Goal: Communication & Community: Ask a question

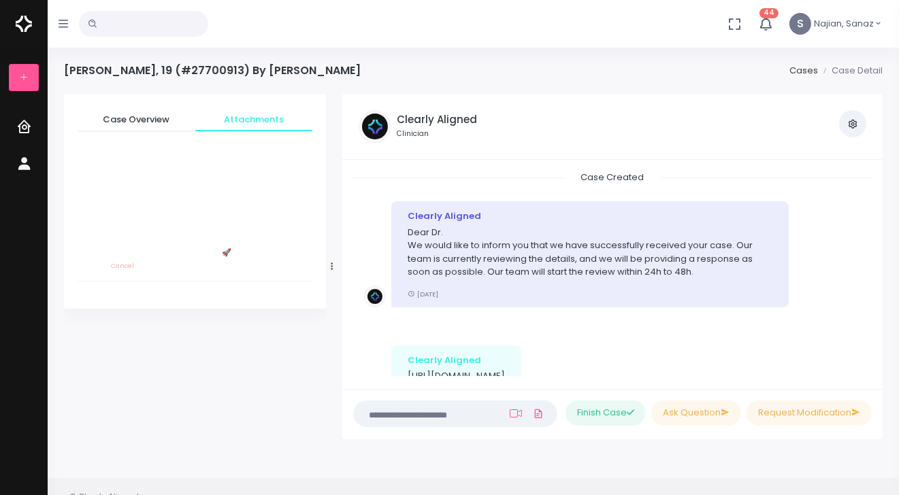
click at [71, 28] on button "button" at bounding box center [63, 24] width 31 height 48
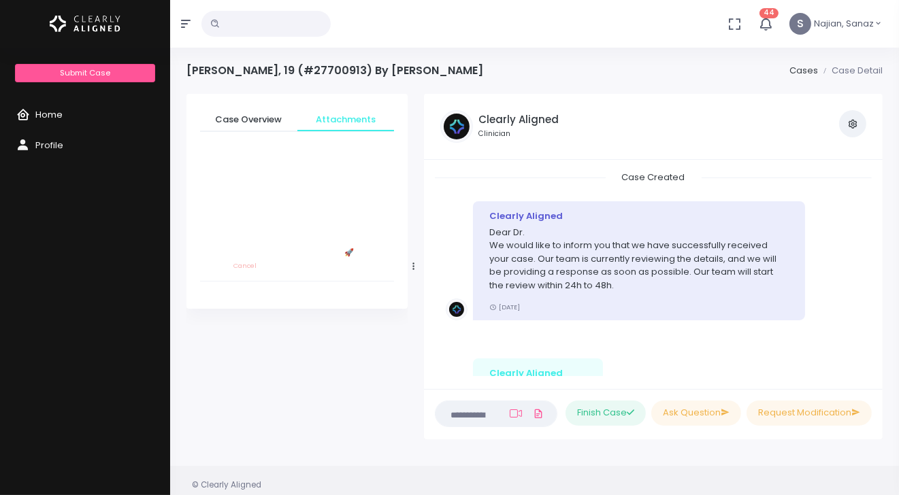
click at [54, 110] on span "Home" at bounding box center [48, 114] width 27 height 13
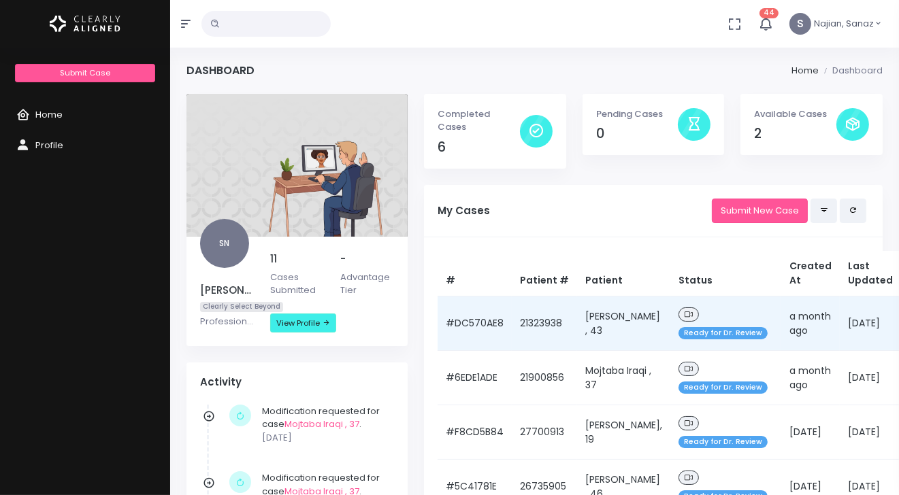
scroll to position [67, 0]
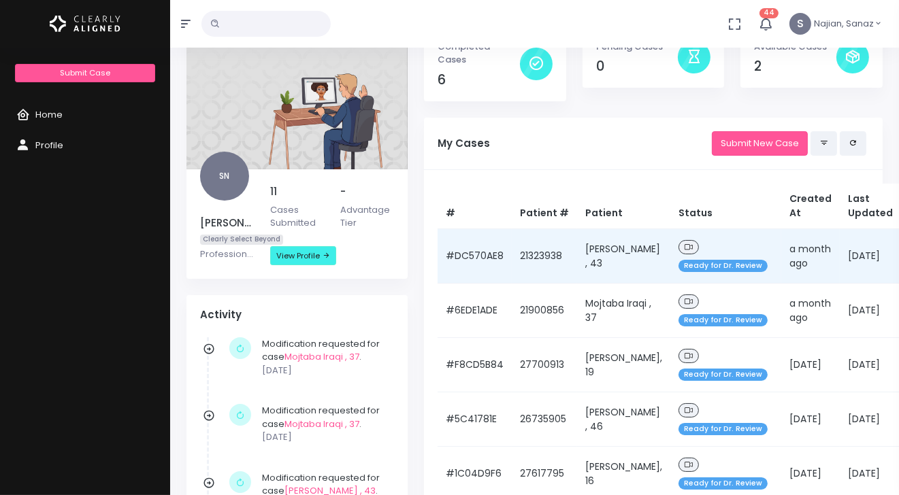
click at [678, 240] on span at bounding box center [688, 247] width 20 height 14
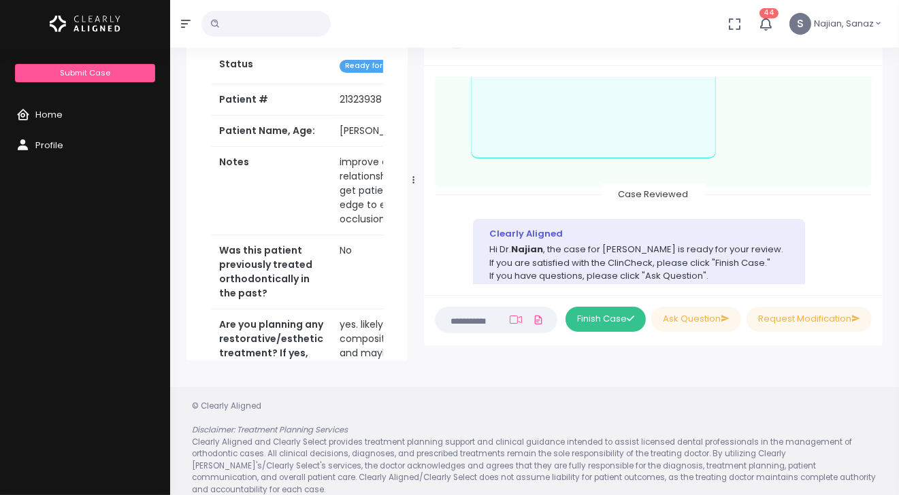
scroll to position [108, 0]
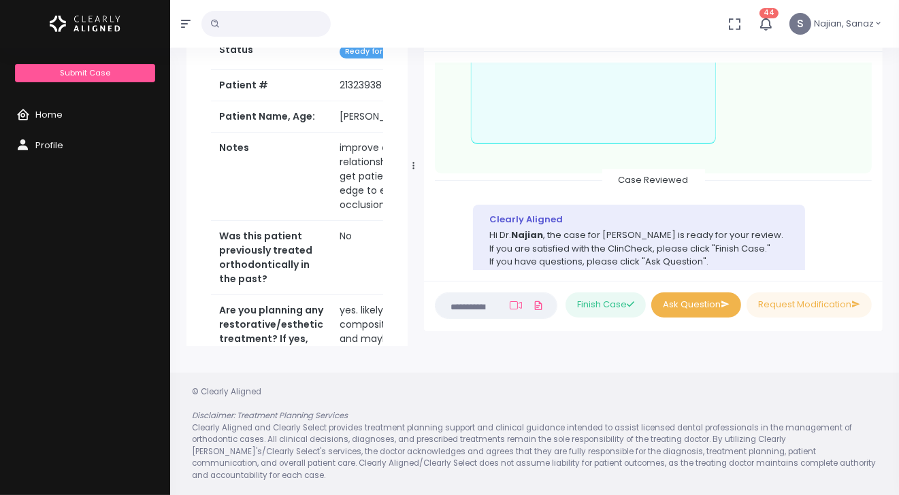
click at [686, 306] on button "Ask Question" at bounding box center [696, 304] width 90 height 25
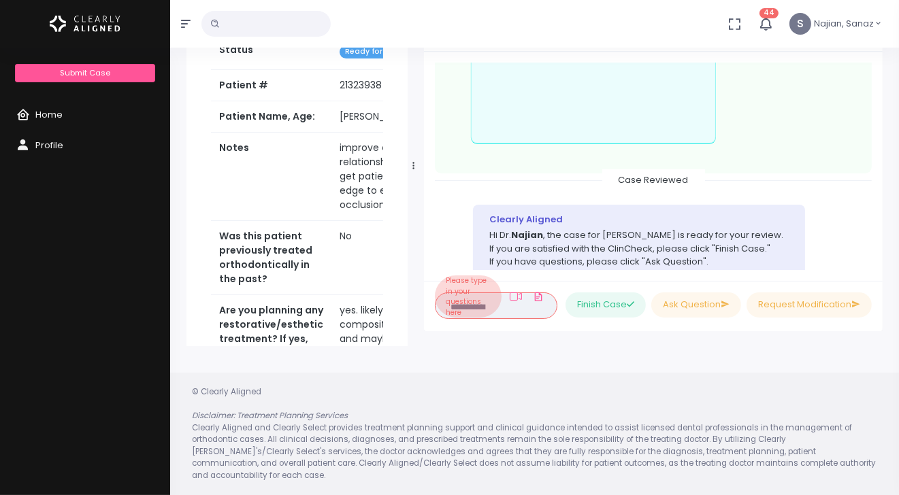
click at [467, 287] on li "Please type in your questions here" at bounding box center [468, 296] width 67 height 42
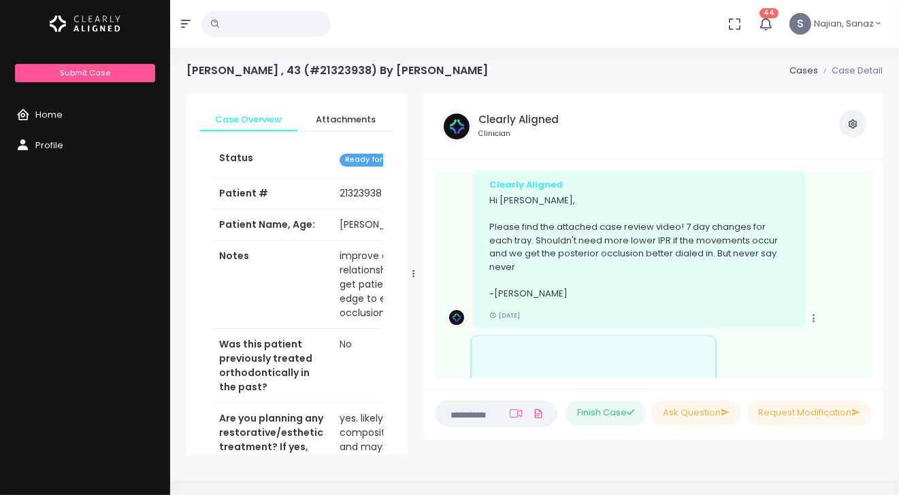
scroll to position [203, 0]
click at [457, 409] on textarea at bounding box center [469, 413] width 52 height 15
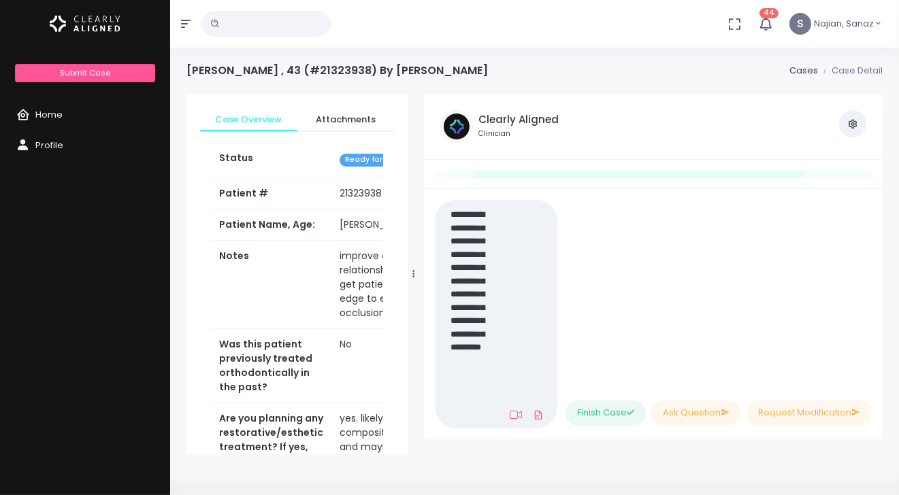
scroll to position [0, 0]
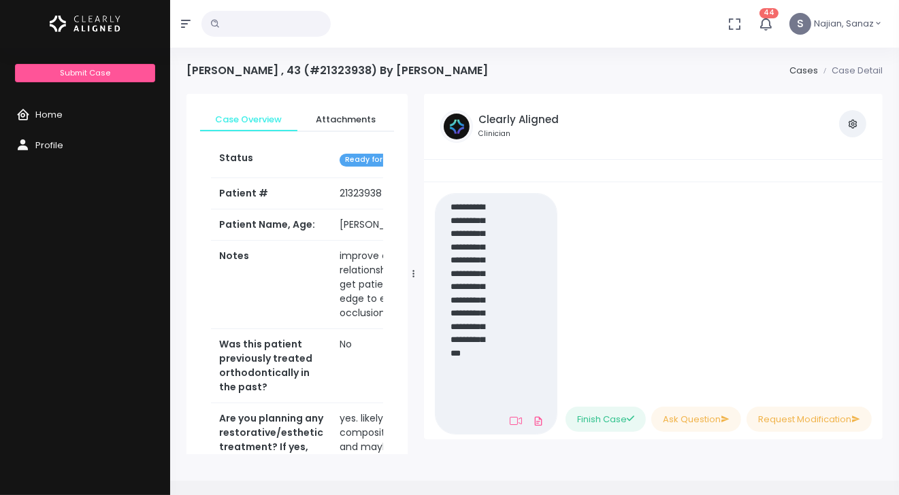
click at [454, 338] on textarea "**********" at bounding box center [467, 314] width 48 height 230
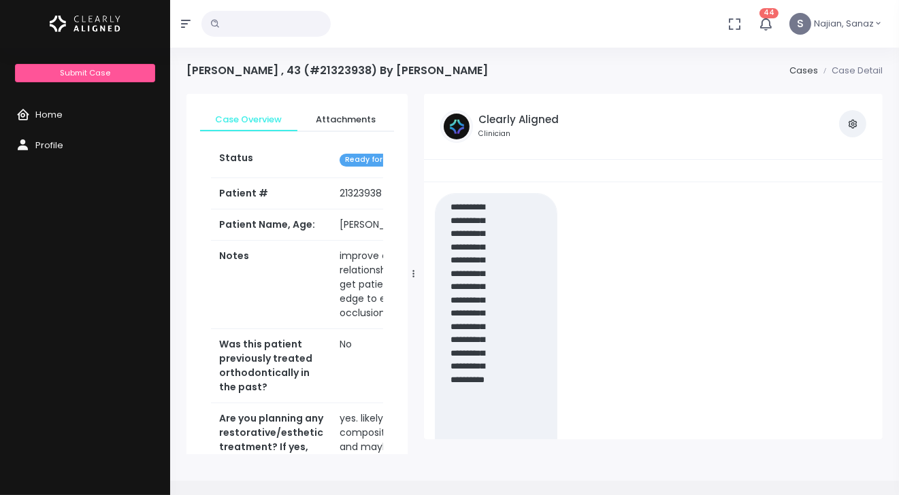
drag, startPoint x: 473, startPoint y: 420, endPoint x: 437, endPoint y: 146, distance: 276.5
click at [437, 146] on div "Clearly Aligned Clinician View Case Attachments View my Profile Case Created Cl…" at bounding box center [653, 267] width 458 height 346
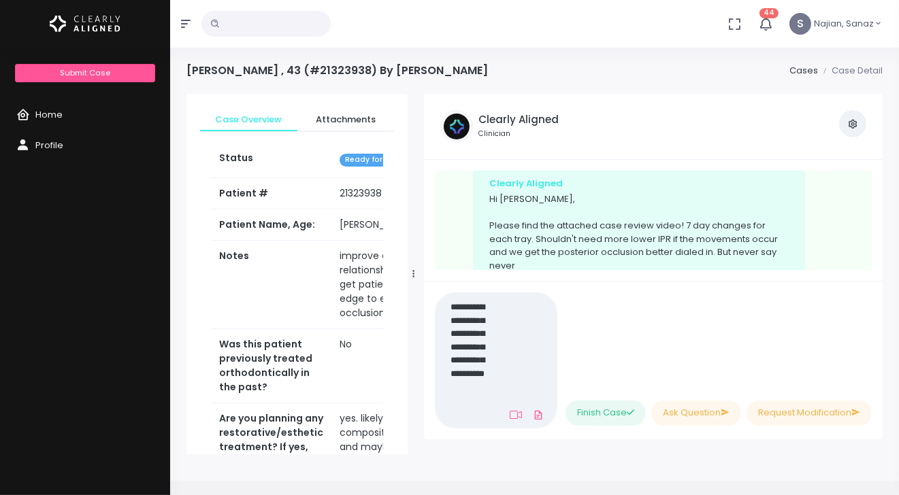
scroll to position [108, 0]
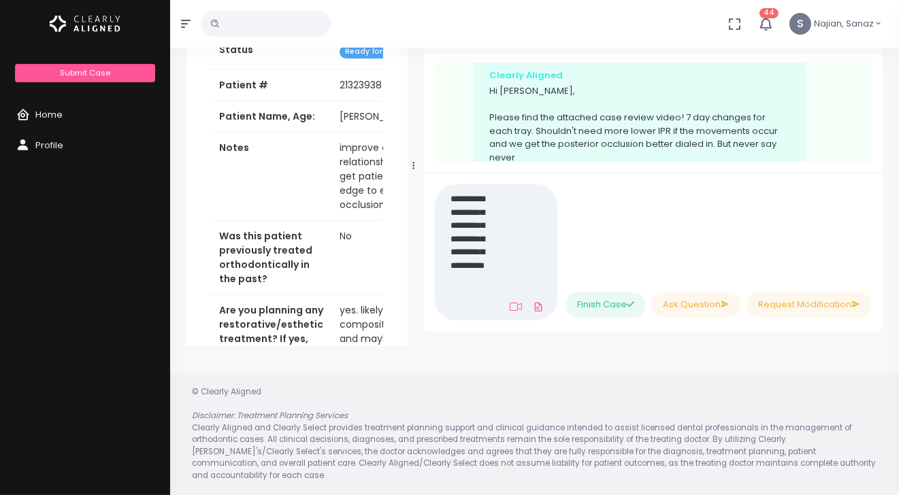
drag, startPoint x: 479, startPoint y: 309, endPoint x: 451, endPoint y: 171, distance: 141.5
click at [451, 171] on div "Case Created Clearly Aligned Dear Dr. We would like to inform you that we have …" at bounding box center [653, 192] width 458 height 280
type textarea "*"
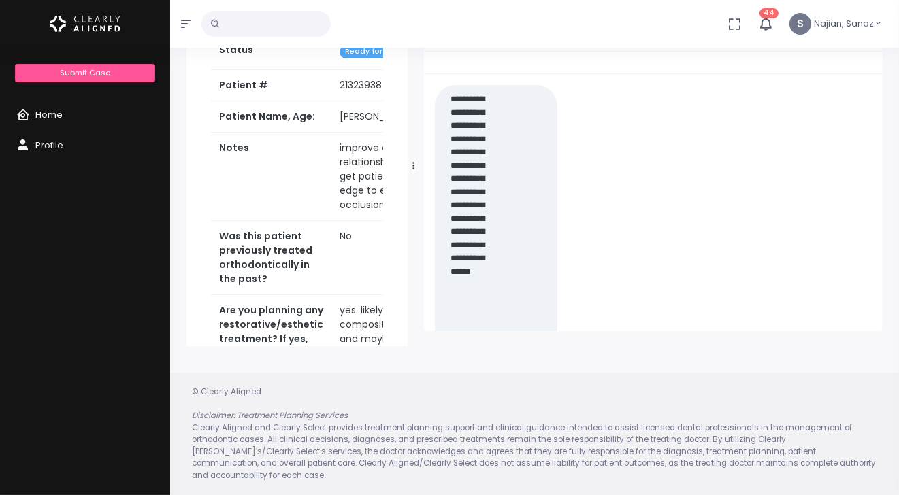
scroll to position [0, 0]
drag, startPoint x: 463, startPoint y: 213, endPoint x: 616, endPoint y: 140, distance: 168.9
click at [419, 22] on div "No data found, change terms and search again... 44 [PERSON_NAME] Submit Case Ho…" at bounding box center [449, 194] width 899 height 604
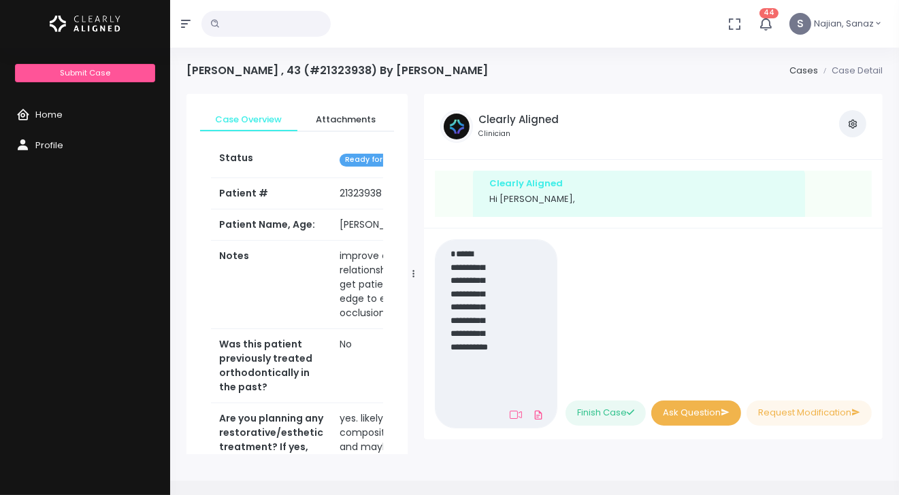
type textarea "**********"
click at [691, 414] on button "Ask Question" at bounding box center [696, 413] width 90 height 25
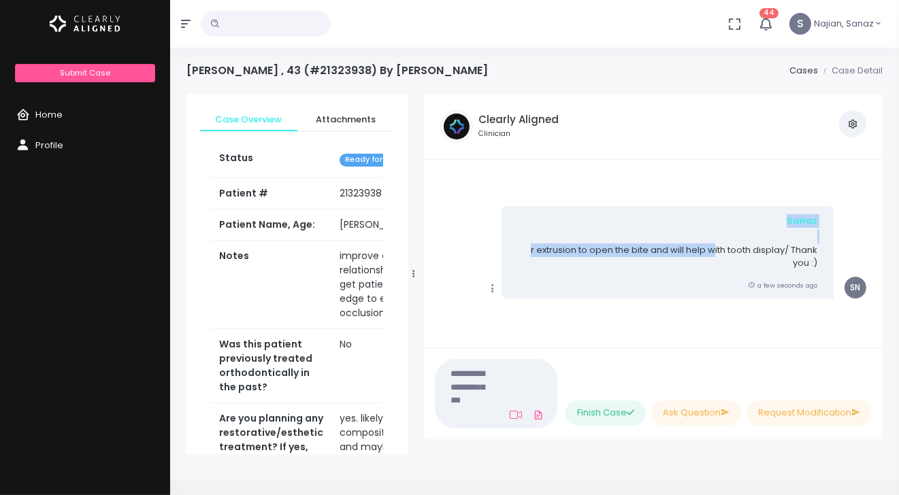
drag, startPoint x: 699, startPoint y: 248, endPoint x: 480, endPoint y: 204, distance: 223.4
click at [459, 188] on ul "Case Created Clearly Aligned Dear Dr. We would like to inform you that we have …" at bounding box center [653, 254] width 437 height 167
click at [629, 280] on div "Sanaz r extrusion to open the bite and will help with tooth display/ Thank you …" at bounding box center [667, 252] width 332 height 93
click at [492, 288] on icon at bounding box center [492, 288] width 12 height 12
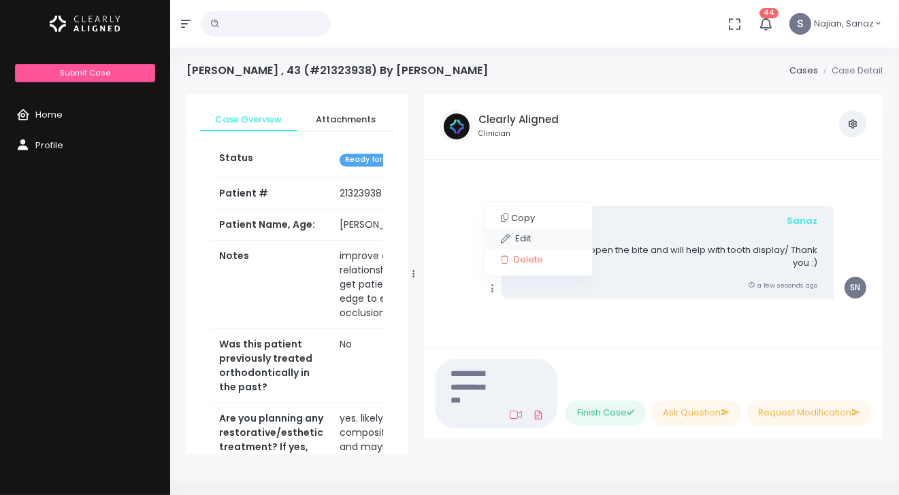
click at [529, 245] on link "Edit" at bounding box center [537, 239] width 107 height 21
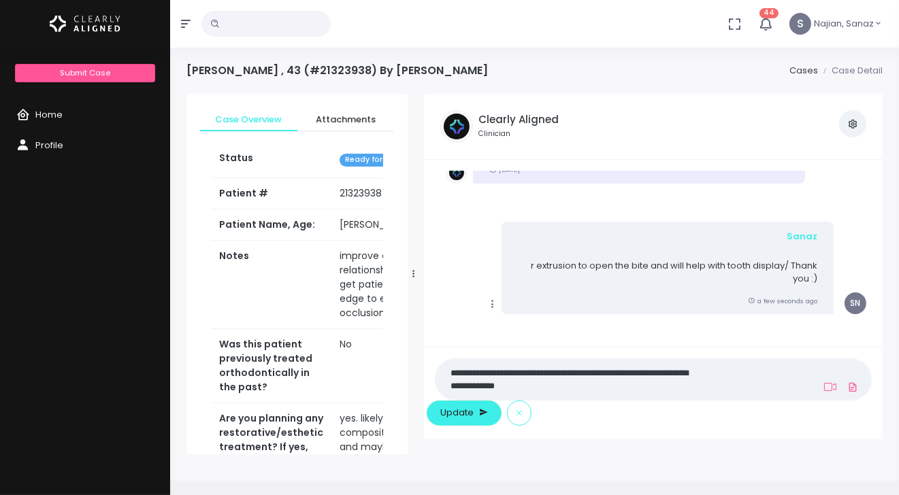
click at [579, 278] on p "r extrusion to open the bite and will help with tooth display/ Thank you :)" at bounding box center [667, 266] width 299 height 40
click at [504, 271] on div "Sanaz r extrusion to open the bite and will help with tooth display/ Thank you …" at bounding box center [667, 268] width 332 height 93
click at [552, 275] on p "r extrusion to open the bite and will help with tooth display/ Thank you :)" at bounding box center [667, 266] width 299 height 40
click at [486, 310] on icon at bounding box center [492, 304] width 12 height 12
click at [514, 265] on link "Edit" at bounding box center [537, 254] width 107 height 21
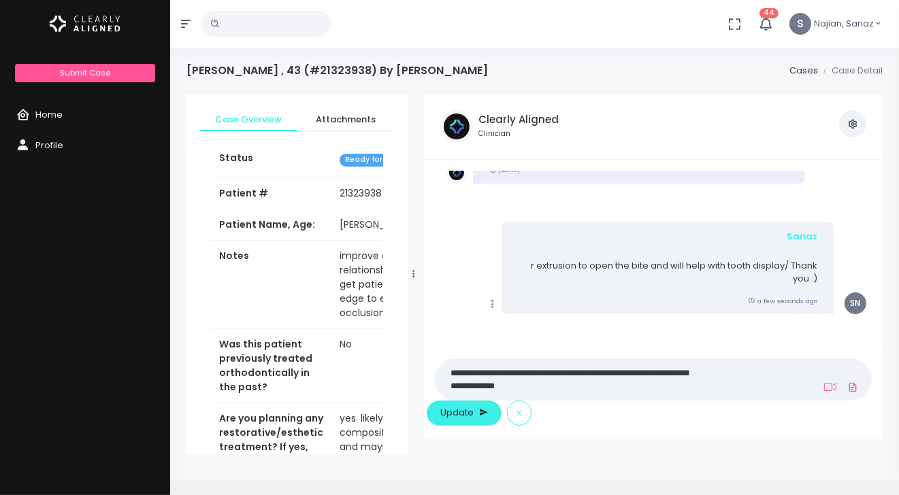
click at [621, 278] on p "r extrusion to open the bite and will help with tooth display/ Thank you :)" at bounding box center [667, 266] width 299 height 40
click at [668, 273] on p "r extrusion to open the bite and will help with tooth display/ Thank you :)" at bounding box center [667, 266] width 299 height 40
drag, startPoint x: 581, startPoint y: 416, endPoint x: 396, endPoint y: 357, distance: 194.0
click at [396, 357] on div "Case Overview Attachments Status Ready for Dr. Review Patient # [MEDICAL_RECORD…" at bounding box center [534, 274] width 712 height 360
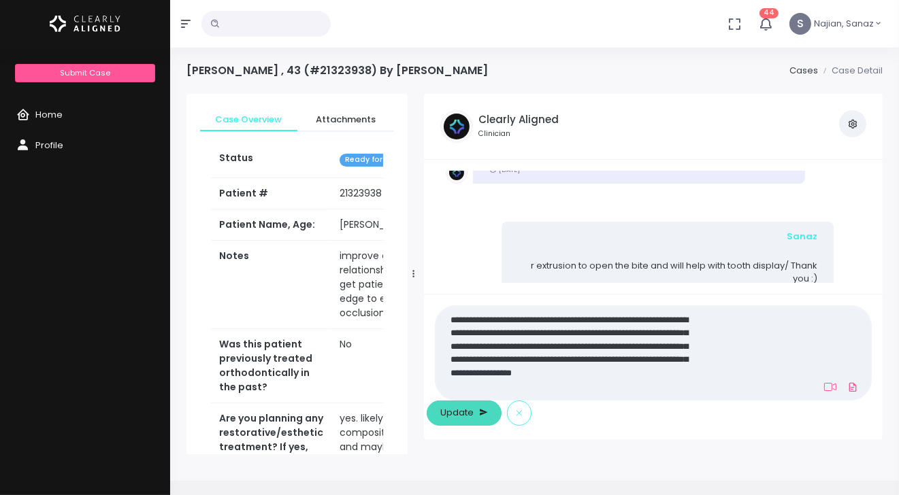
type textarea "**********"
click at [501, 405] on button "Update" at bounding box center [463, 413] width 75 height 25
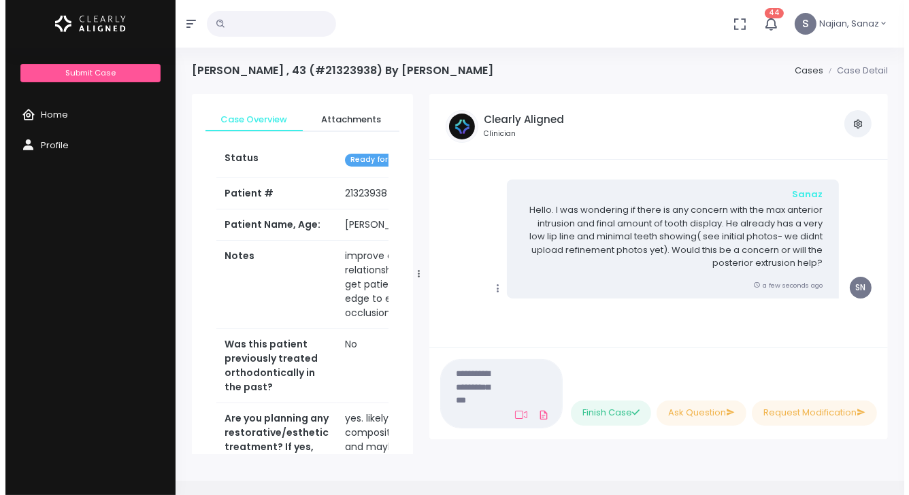
scroll to position [750, 0]
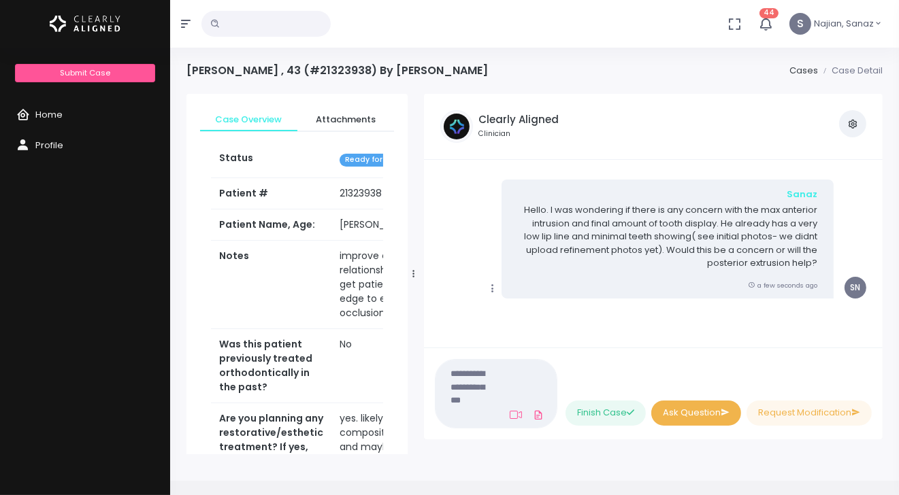
click at [685, 410] on button "Ask Question" at bounding box center [696, 413] width 90 height 25
click at [686, 409] on button "Ask Question" at bounding box center [696, 413] width 90 height 25
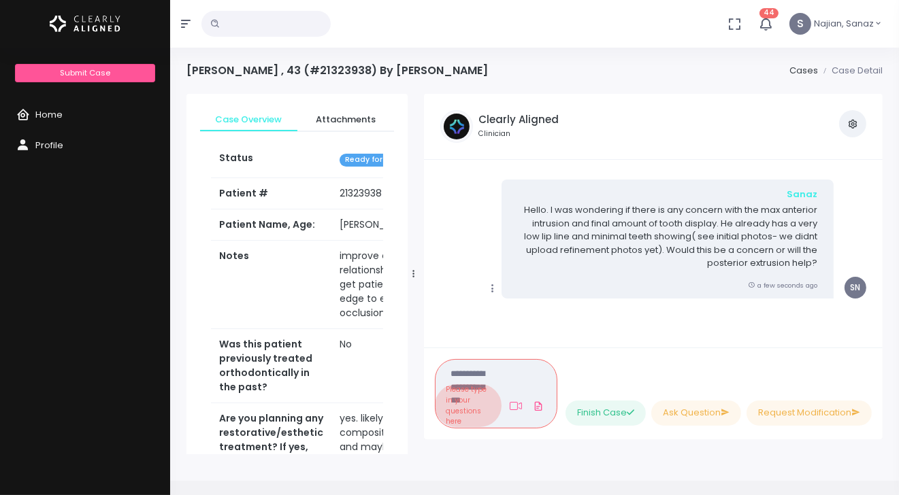
click at [512, 384] on ul "Please type in your questions here (Obrigatório) Attach Video" at bounding box center [491, 405] width 112 height 42
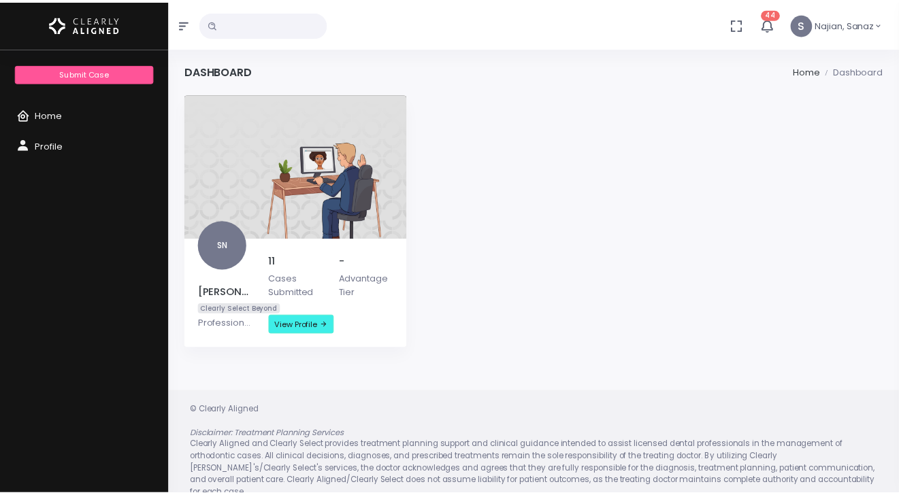
scroll to position [67, 0]
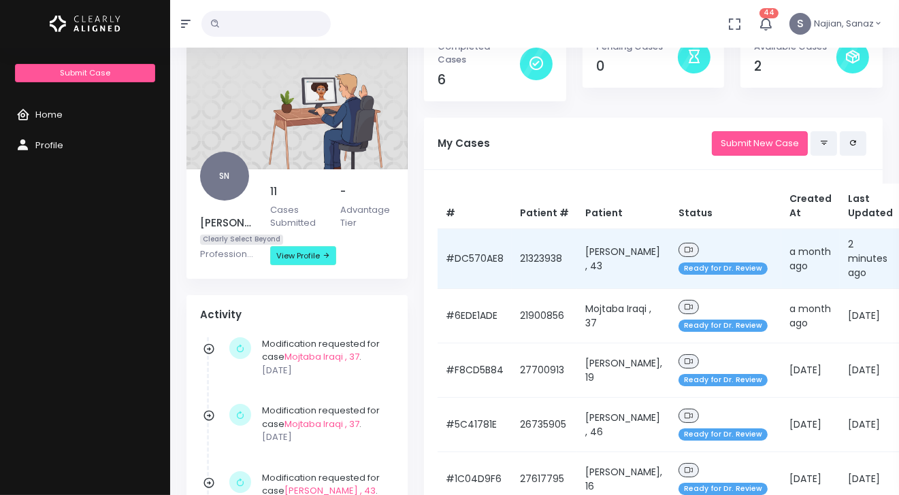
click at [622, 236] on td "[PERSON_NAME] , 43" at bounding box center [623, 259] width 93 height 60
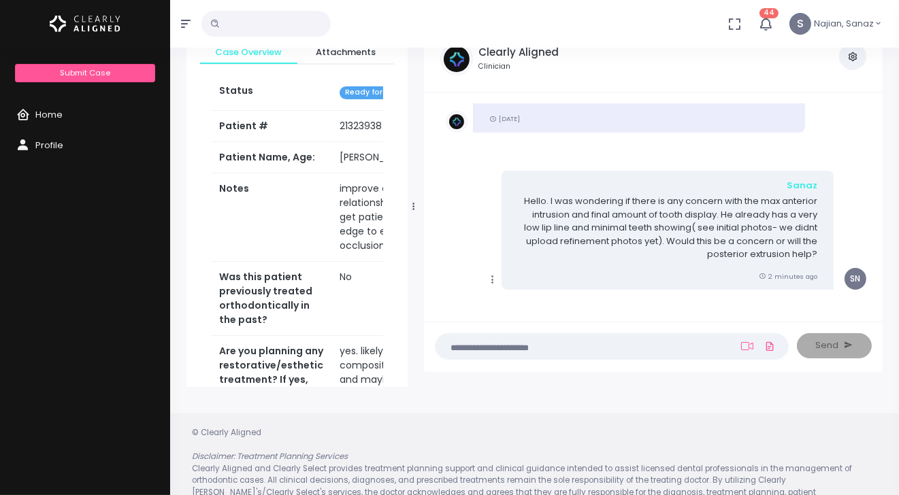
scroll to position [709, 0]
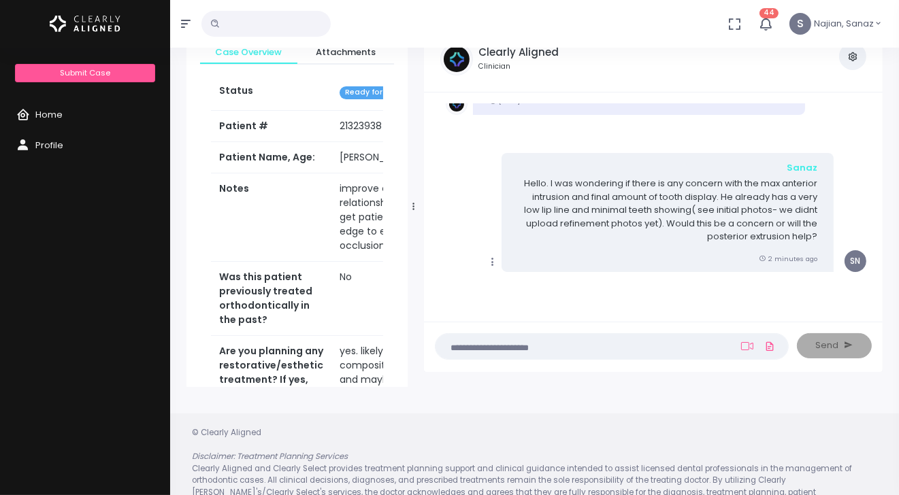
click at [543, 350] on textarea at bounding box center [584, 346] width 283 height 15
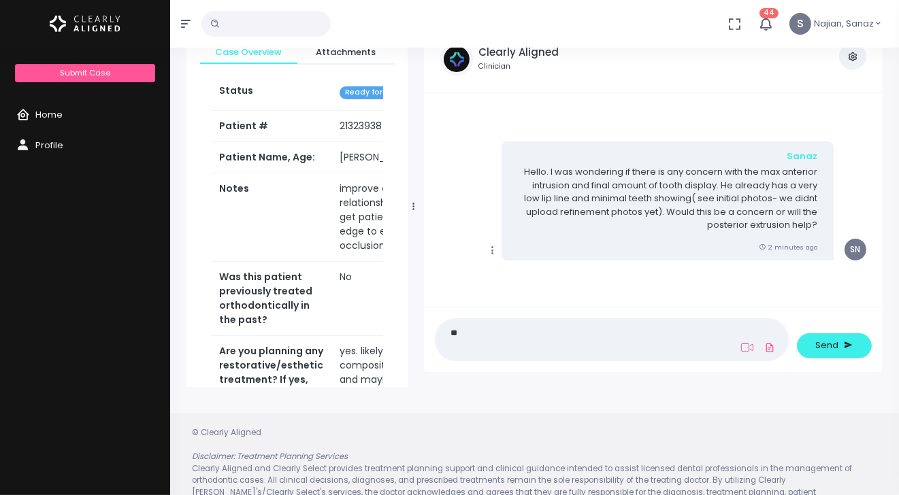
type textarea "*"
